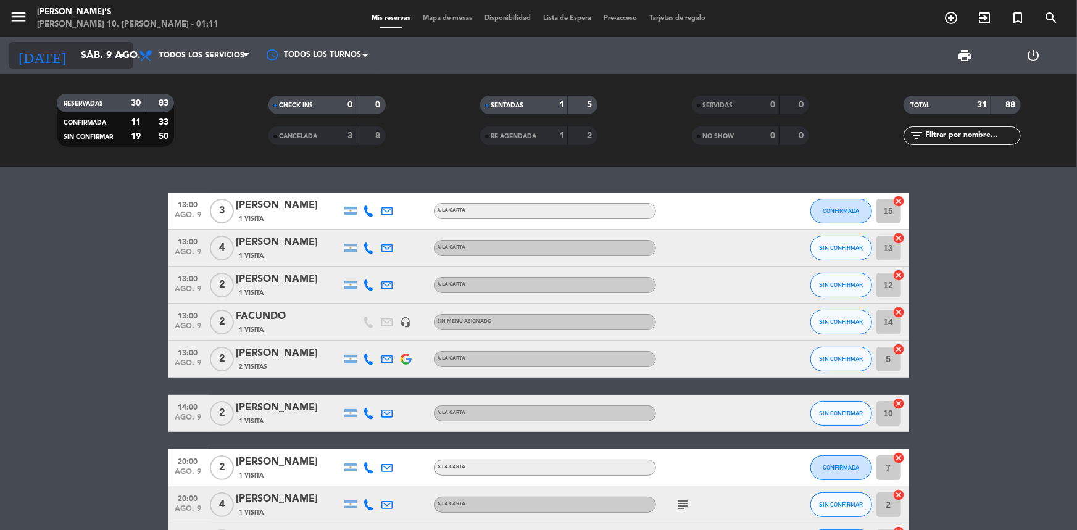
click at [119, 54] on icon "arrow_drop_down" at bounding box center [122, 55] width 15 height 15
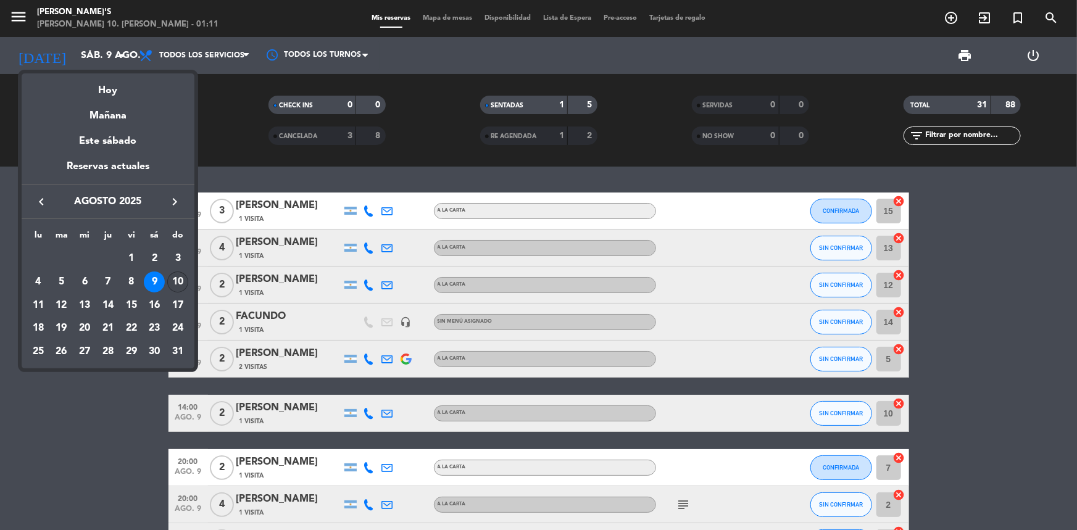
click at [175, 286] on div "10" at bounding box center [177, 281] width 21 height 21
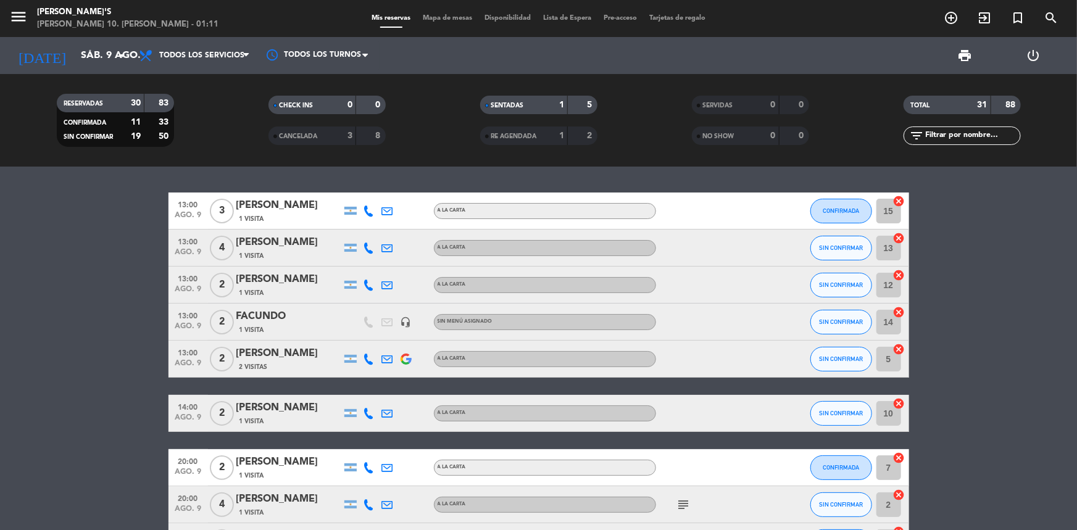
type input "dom. 10 ago."
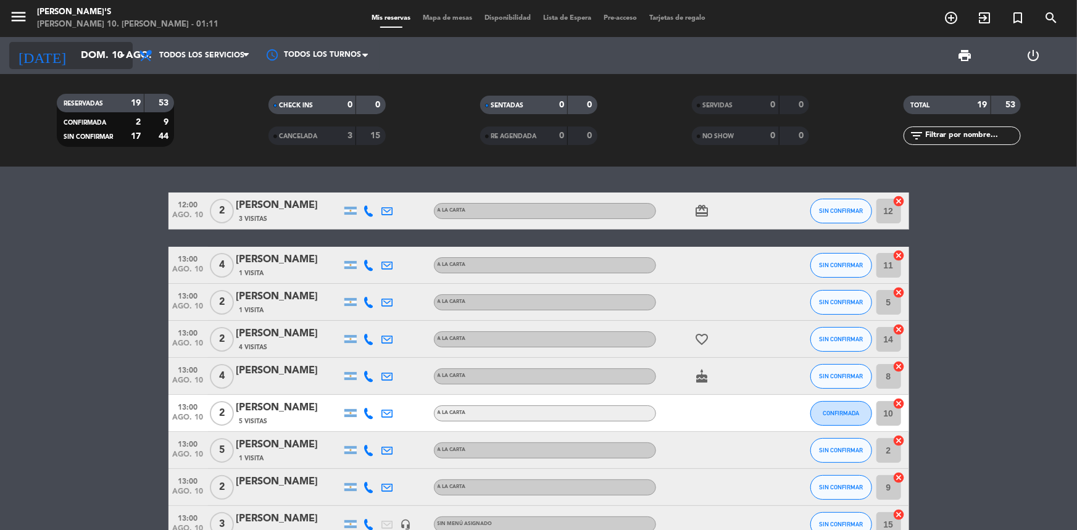
click at [128, 62] on icon "arrow_drop_down" at bounding box center [122, 55] width 15 height 15
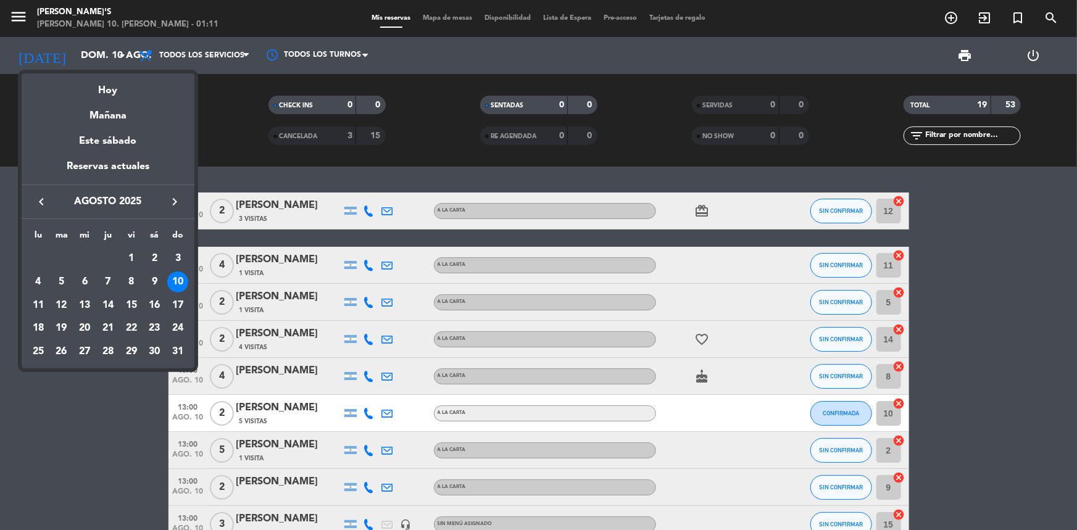
click at [107, 444] on div at bounding box center [538, 265] width 1077 height 530
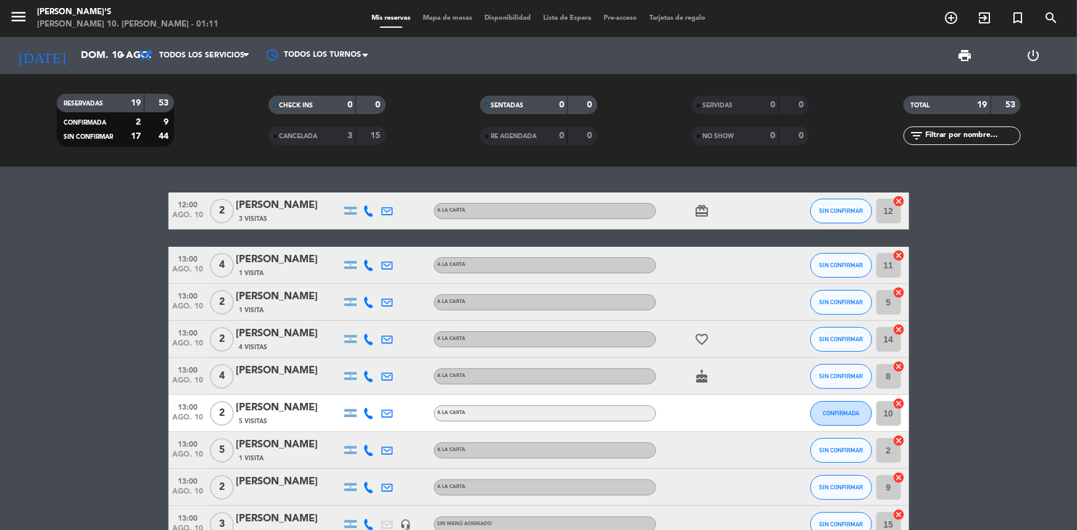
click at [704, 376] on icon "cake" at bounding box center [702, 376] width 15 height 15
click at [699, 213] on icon "card_giftcard" at bounding box center [702, 211] width 15 height 15
drag, startPoint x: 985, startPoint y: 273, endPoint x: 980, endPoint y: 267, distance: 8.8
